Goal: Task Accomplishment & Management: Use online tool/utility

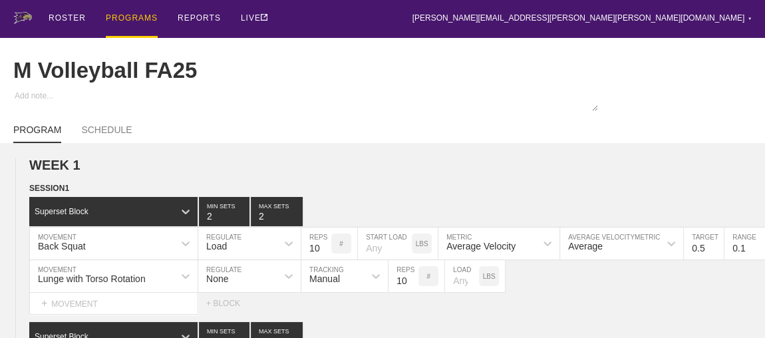
click at [138, 17] on div "PROGRAMS" at bounding box center [132, 19] width 52 height 38
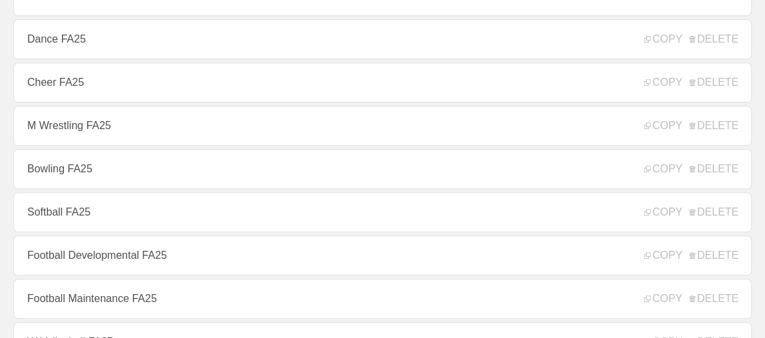
scroll to position [302, 0]
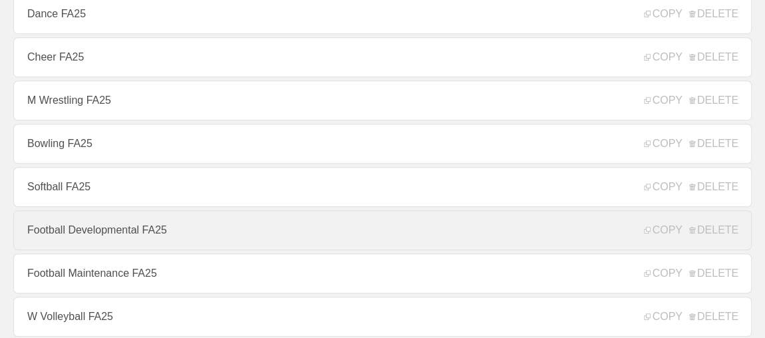
click at [120, 233] on link "Football Developmental FA25" at bounding box center [382, 230] width 738 height 40
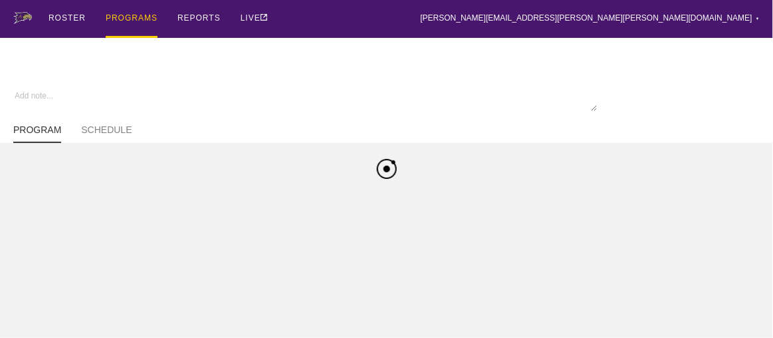
type textarea "x"
type input "Football Developmental FA25"
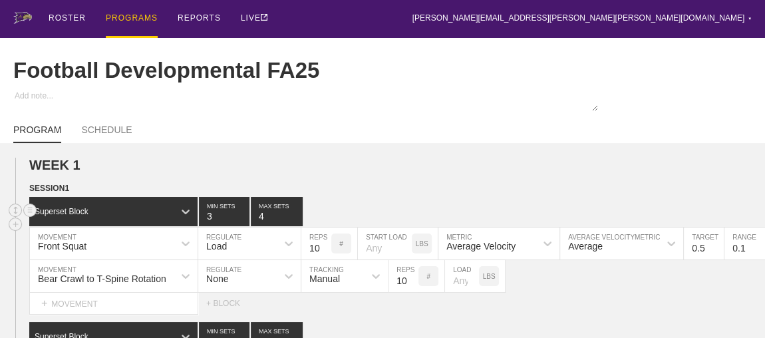
click at [485, 217] on div "Superset Block 3 MIN SETS 4 MAX SETS" at bounding box center [396, 211] width 735 height 29
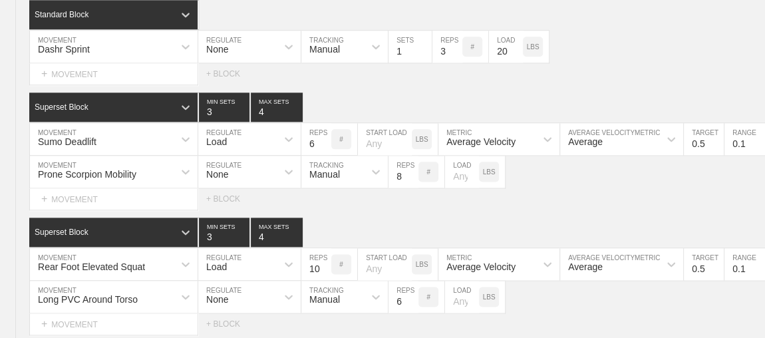
scroll to position [3420, 0]
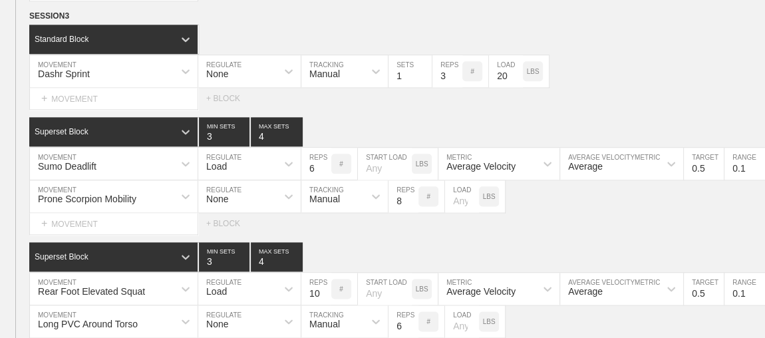
click at [428, 110] on div "SESSION 3 Standard Block DUPLICATE INSERT MOVEMENT AFTER DELETE Dashr Sprint MO…" at bounding box center [382, 309] width 765 height 600
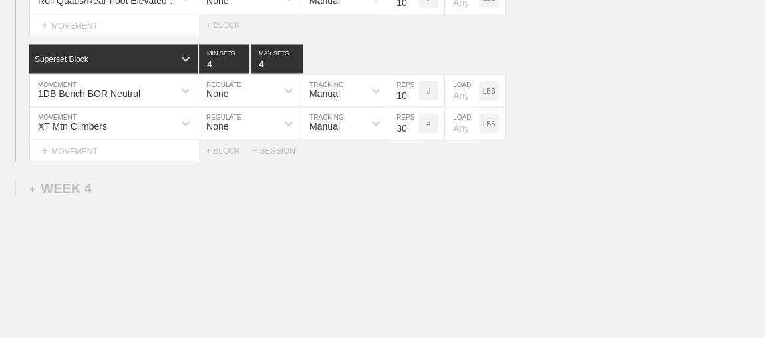
scroll to position [3807, 0]
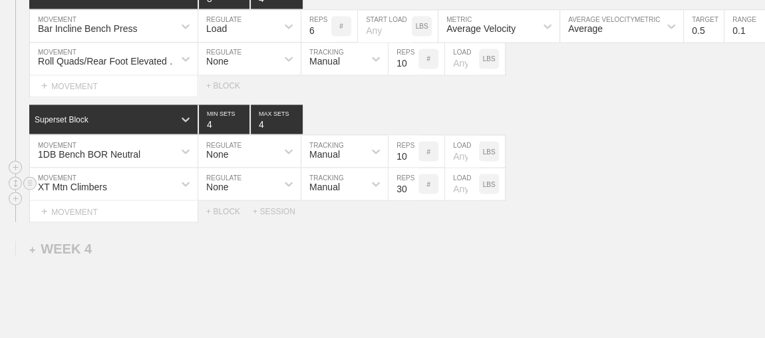
drag, startPoint x: 586, startPoint y: 179, endPoint x: 566, endPoint y: 168, distance: 22.9
click at [566, 168] on div "XT Mtn Climbers MOVEMENT None REGULATE Manual TRACKING 30 REPS # LOAD LBS" at bounding box center [382, 184] width 765 height 33
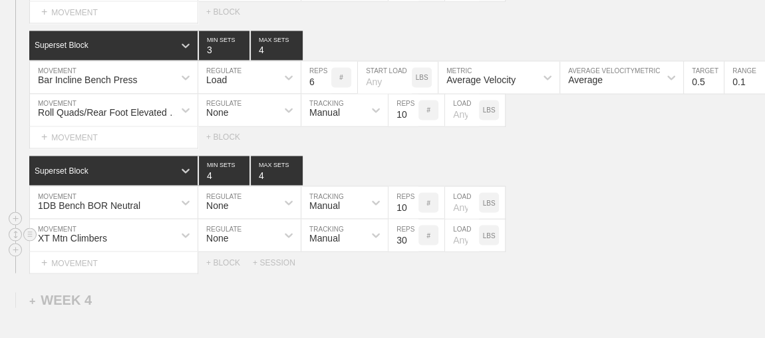
scroll to position [3759, 0]
